Goal: Find specific page/section: Find specific page/section

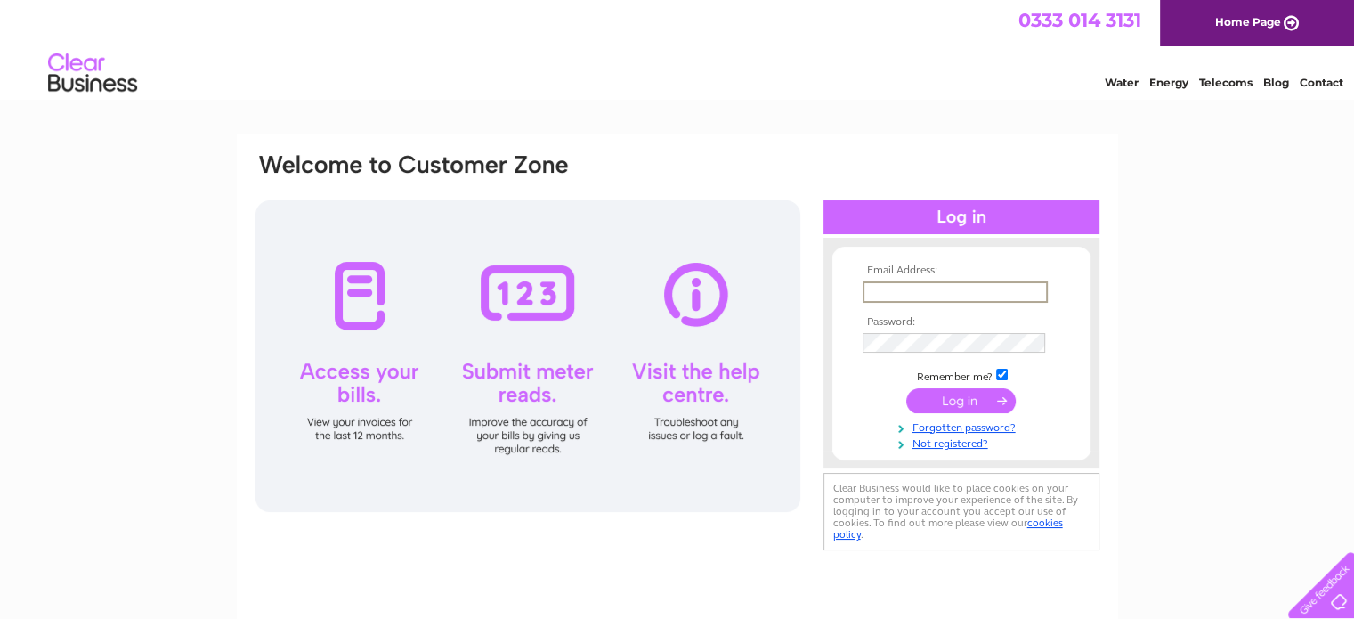
drag, startPoint x: 0, startPoint y: 0, endPoint x: 880, endPoint y: 284, distance: 924.9
click at [880, 284] on input "text" at bounding box center [954, 291] width 185 height 21
type input "ianrobson63@gmail.com"
click at [963, 398] on input "submit" at bounding box center [960, 398] width 109 height 25
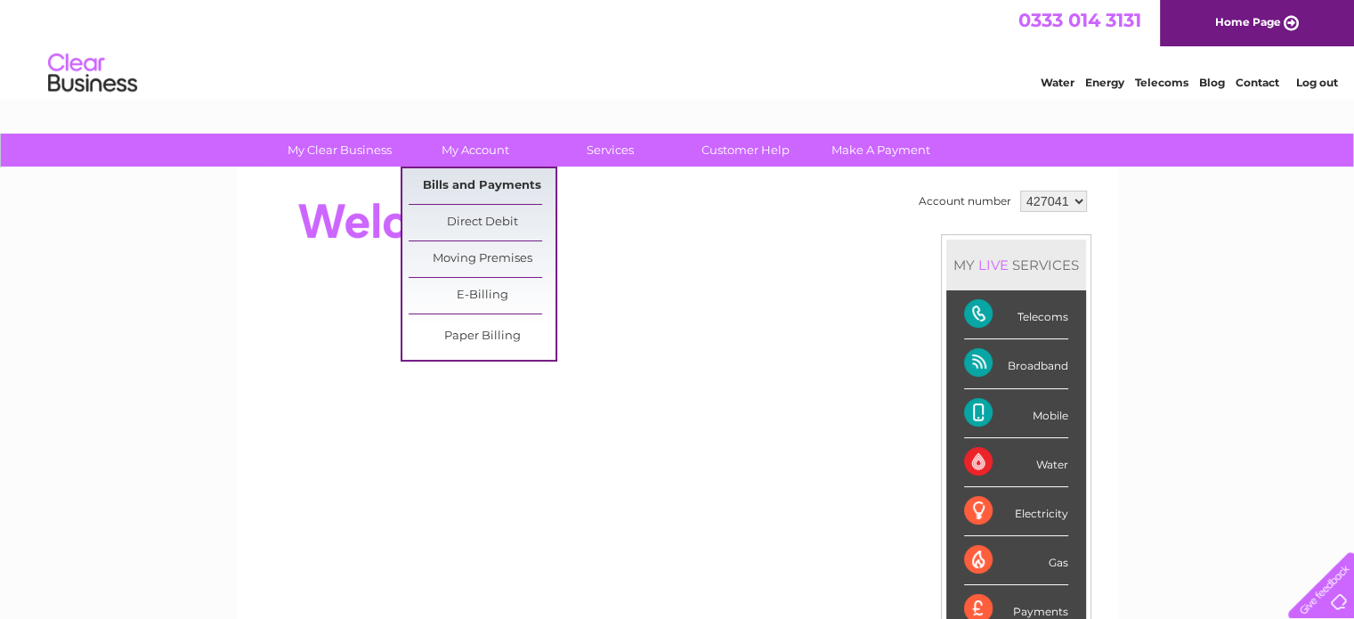
click at [492, 177] on link "Bills and Payments" at bounding box center [482, 186] width 147 height 36
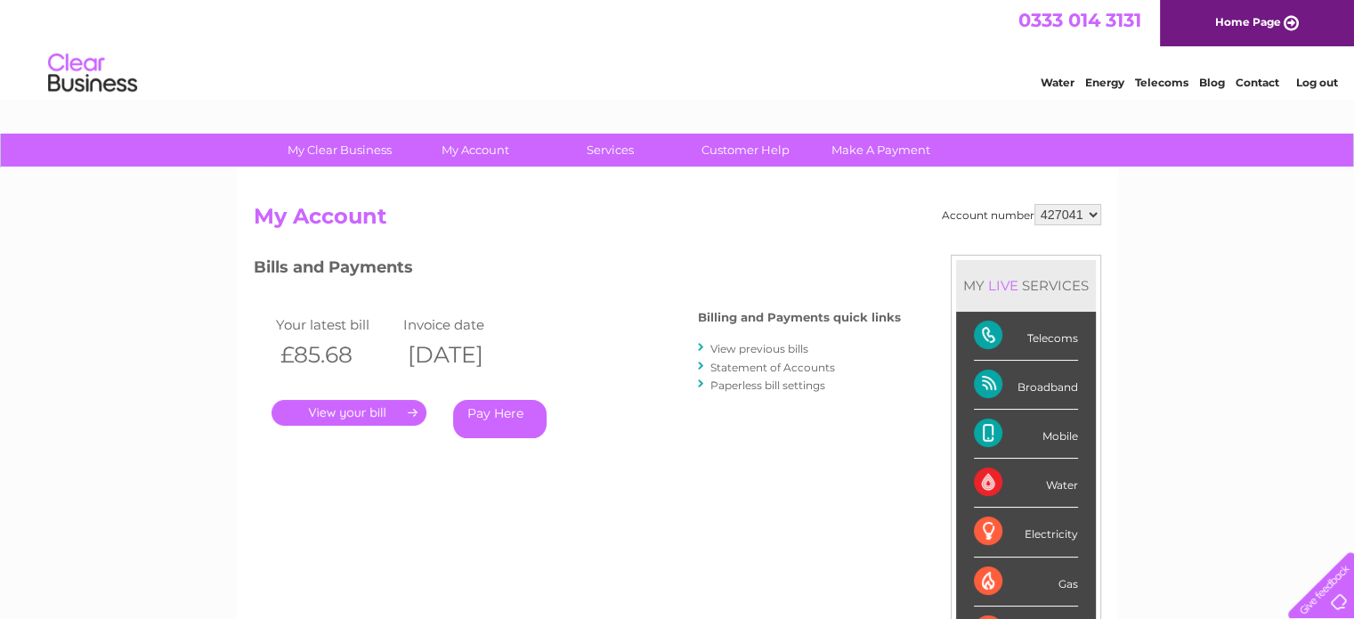
click at [395, 405] on link "." at bounding box center [348, 413] width 155 height 26
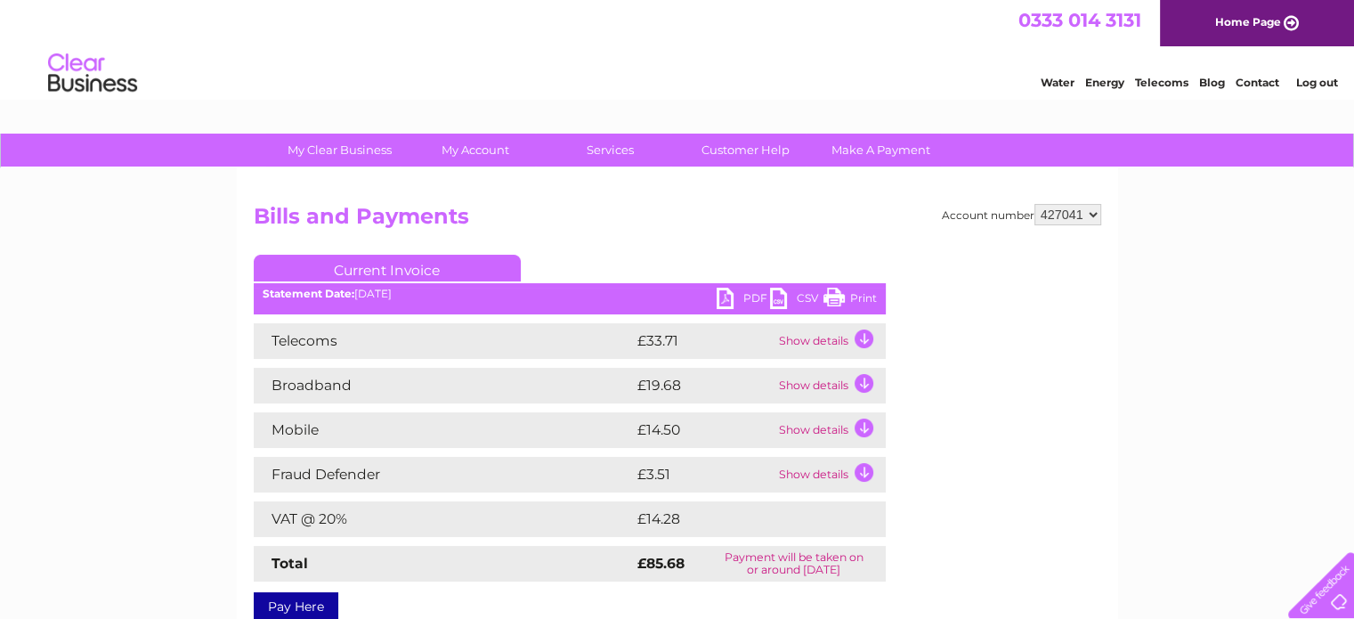
scroll to position [89, 0]
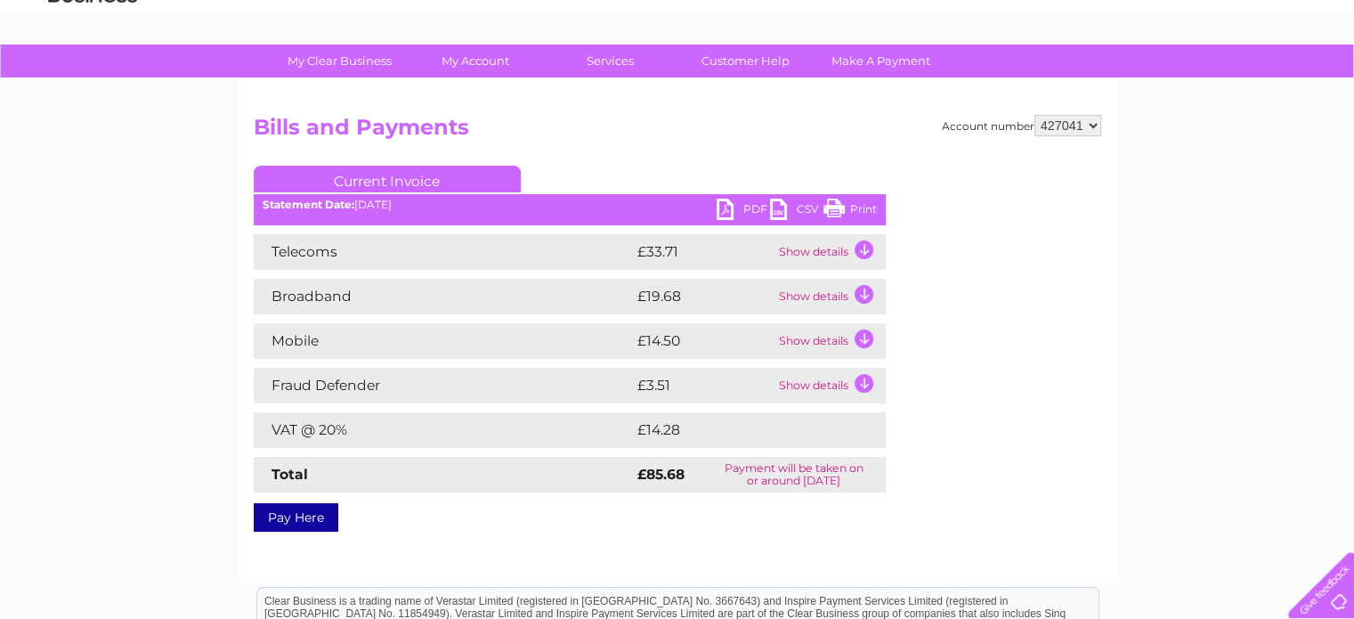
click at [838, 208] on link "Print" at bounding box center [849, 211] width 53 height 26
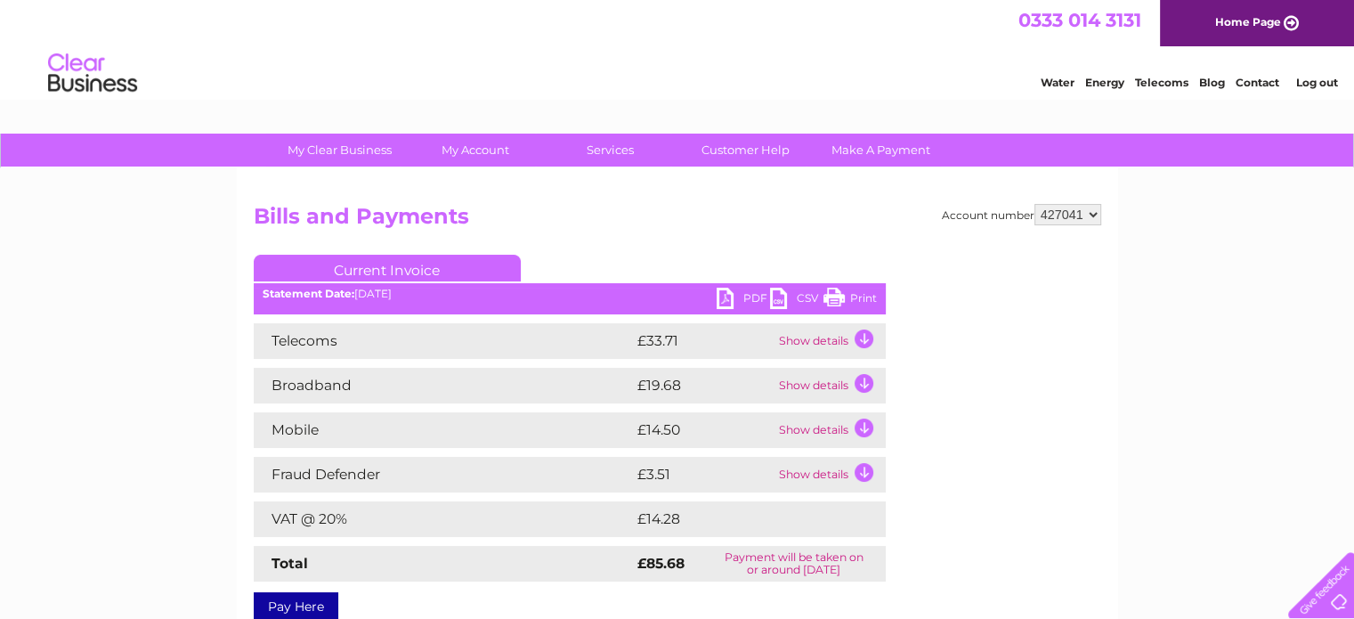
click at [1320, 79] on link "Log out" at bounding box center [1316, 82] width 42 height 13
